Goal: Register for event/course

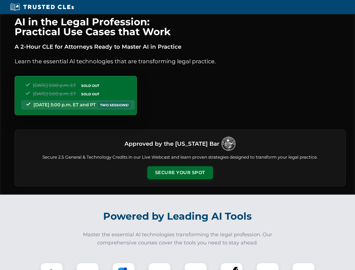
click at [180, 173] on button "Secure Your Spot" at bounding box center [180, 172] width 66 height 13
